Goal: Find specific page/section: Find specific page/section

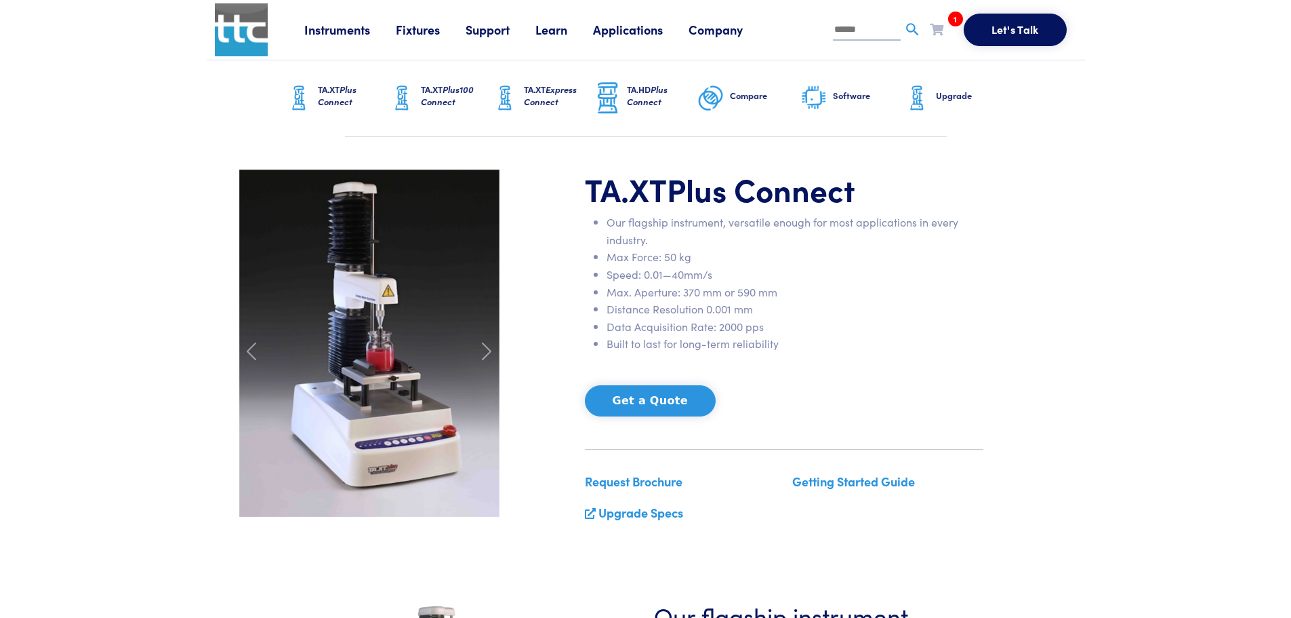
click at [412, 33] on link "Fixtures" at bounding box center [431, 29] width 70 height 17
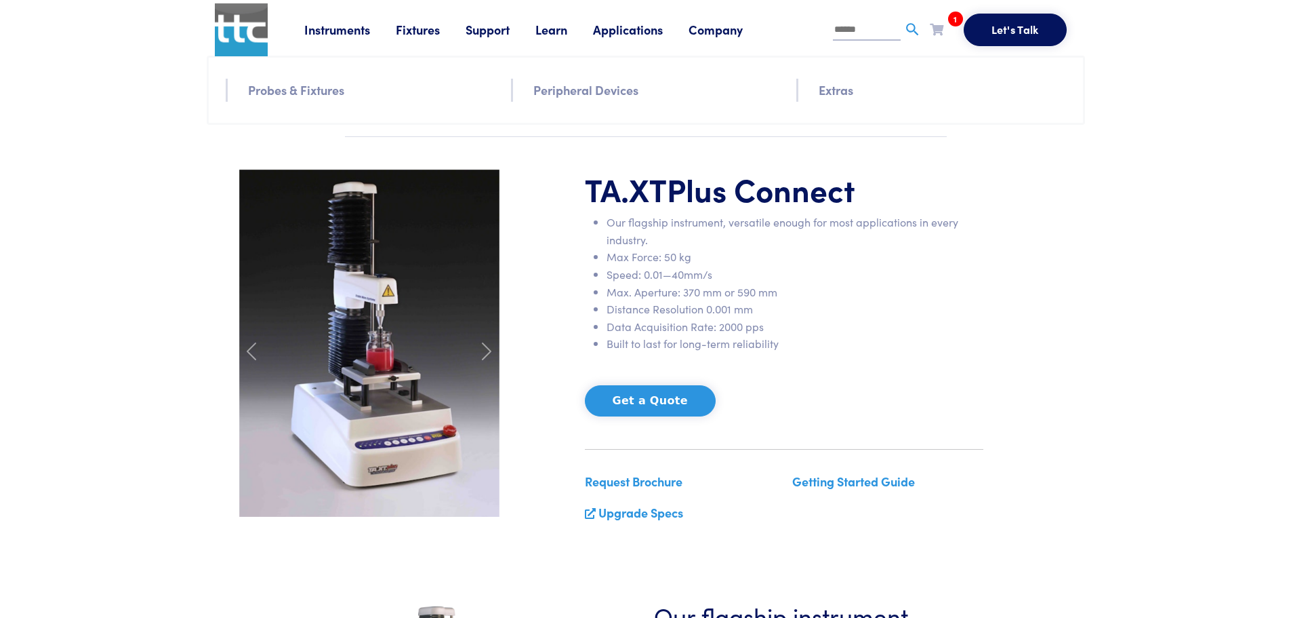
click at [310, 91] on link "Probes & Fixtures" at bounding box center [296, 90] width 96 height 20
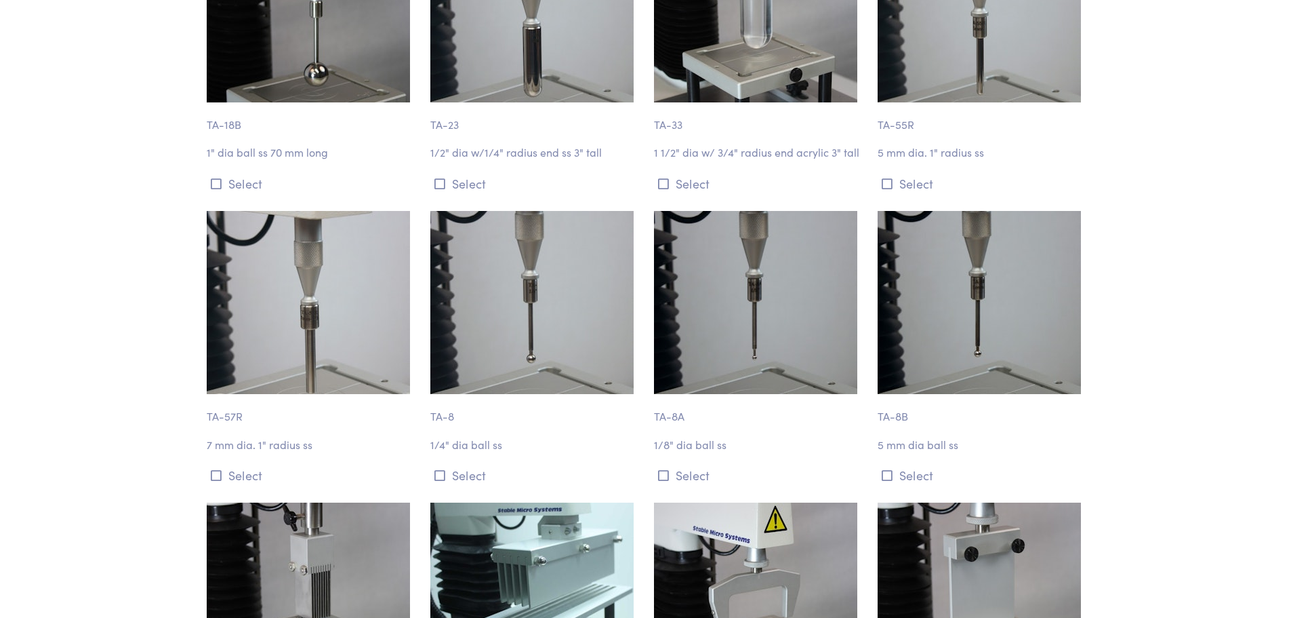
scroll to position [4795, 0]
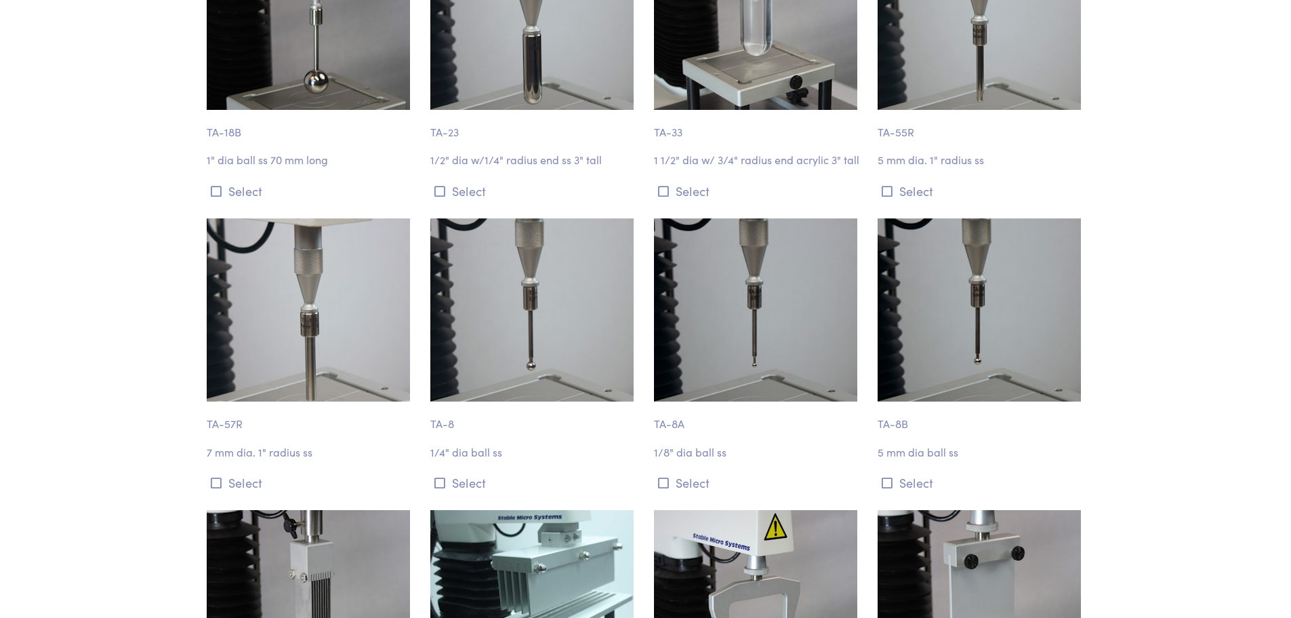
scroll to position [4748, 0]
